Goal: Check status: Check status

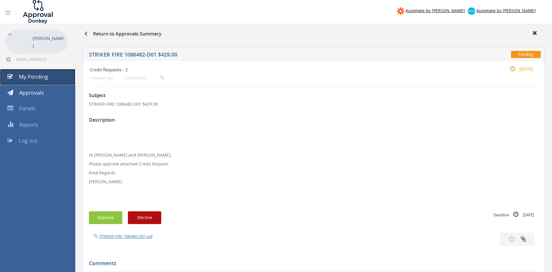
click at [41, 79] on span "My Pending" at bounding box center [33, 76] width 29 height 7
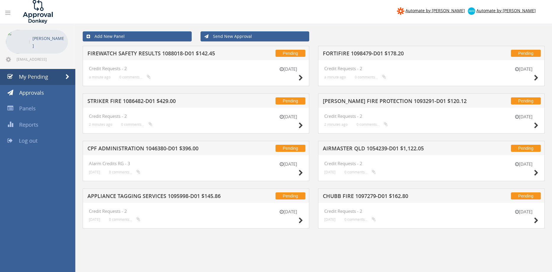
click at [193, 55] on h5 "FIREWATCH SAFETY RESULTS 1088018-D01 $142.45" at bounding box center [163, 54] width 152 height 7
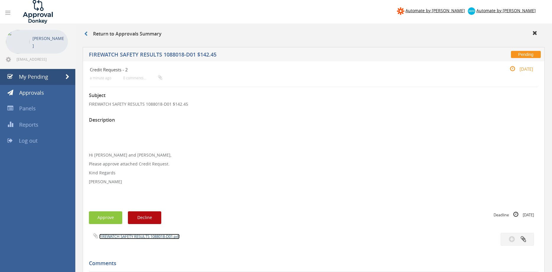
click at [156, 235] on link "FIREWATCH SAFETY RESULTS 1088018-D01.pdf" at bounding box center [139, 235] width 80 height 5
click at [45, 74] on span "My Pending" at bounding box center [33, 76] width 29 height 7
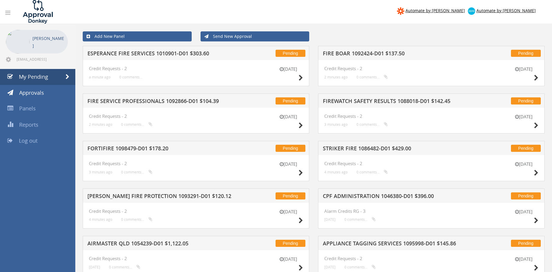
click at [205, 54] on h5 "ESPERANCE FIRE SERVICES 1010901-D01 $303.60" at bounding box center [163, 54] width 152 height 7
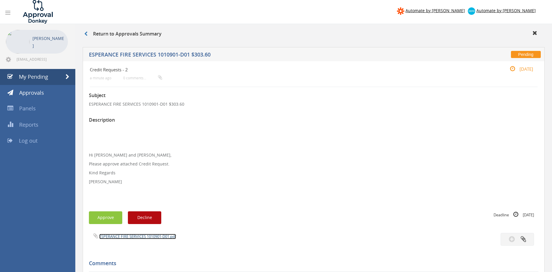
click at [145, 238] on link "ESPERANCE FIRE SERVICES 1010901-D01.pdf" at bounding box center [137, 235] width 77 height 5
click at [246, 168] on p "Hi [PERSON_NAME] and [PERSON_NAME], Please approve attached Credit Request. Kin…" at bounding box center [314, 163] width 450 height 77
